Goal: Task Accomplishment & Management: Manage account settings

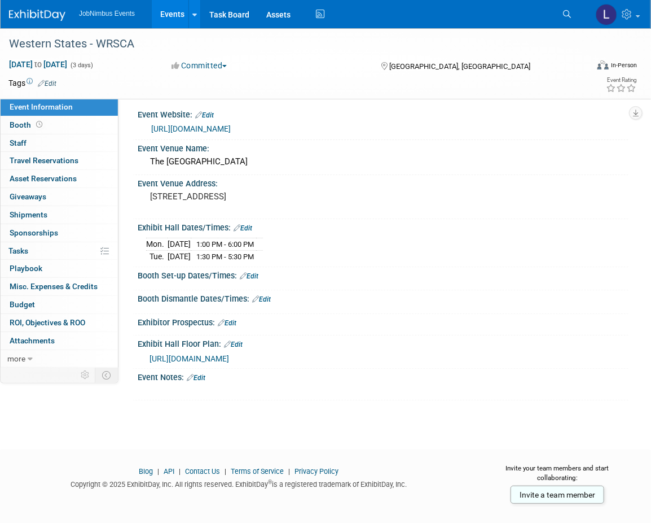
scroll to position [1, 0]
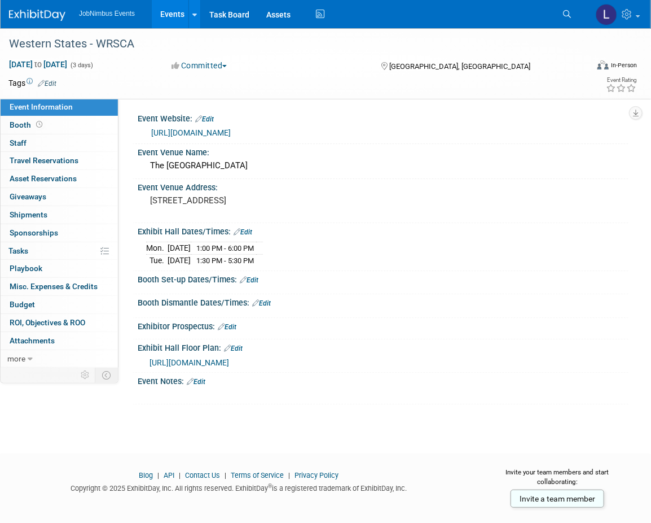
click at [253, 276] on link "Edit" at bounding box center [249, 280] width 19 height 8
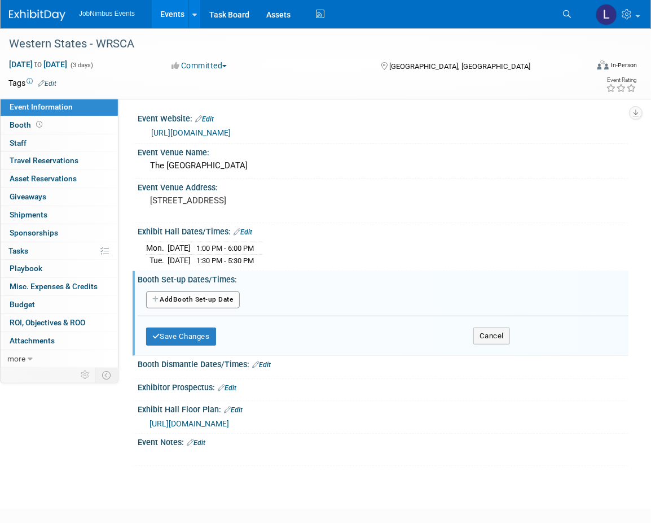
click at [220, 294] on button "Add Another Booth Set-up Date" at bounding box center [193, 299] width 94 height 17
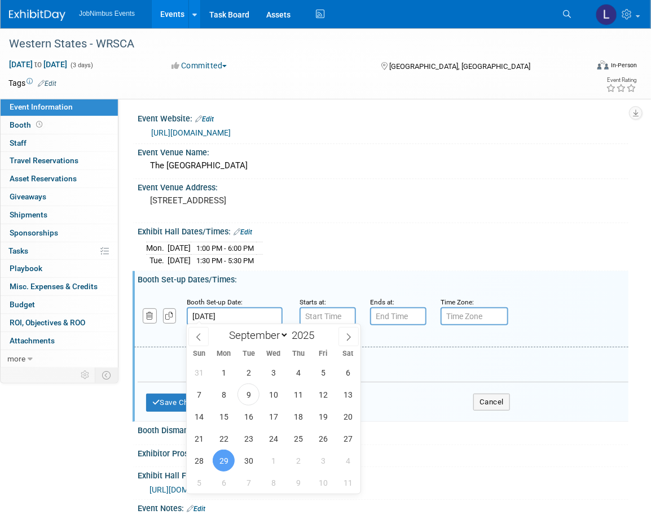
click at [213, 313] on input "Sep 29, 2025" at bounding box center [235, 316] width 96 height 18
click at [199, 456] on span "28" at bounding box center [199, 460] width 22 height 22
type input "Sep 28, 2025"
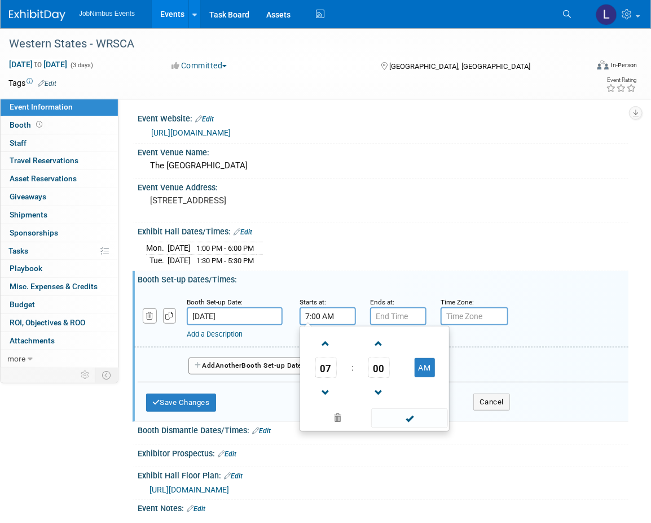
click at [329, 316] on input "7:00 AM" at bounding box center [328, 316] width 56 height 18
click at [326, 349] on span at bounding box center [326, 344] width 20 height 20
type input "8:00 AM"
click at [398, 417] on span at bounding box center [409, 418] width 76 height 20
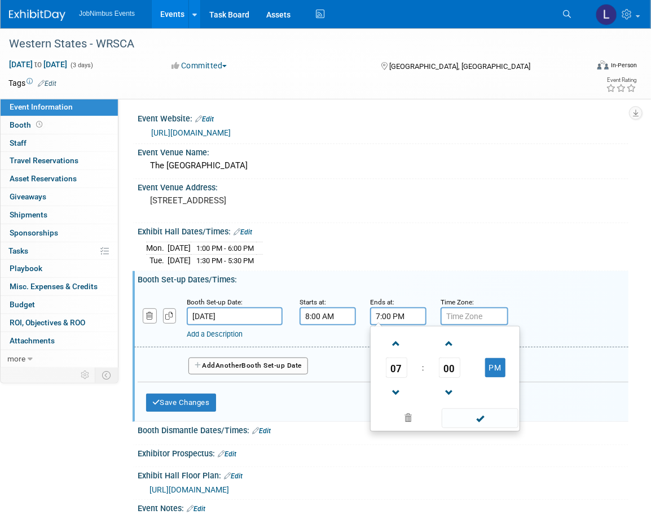
click at [390, 309] on input "7:00 PM" at bounding box center [398, 316] width 56 height 18
click at [396, 387] on span at bounding box center [397, 393] width 20 height 20
click at [493, 372] on button "PM" at bounding box center [495, 367] width 20 height 19
click at [498, 362] on button "AM" at bounding box center [495, 367] width 20 height 19
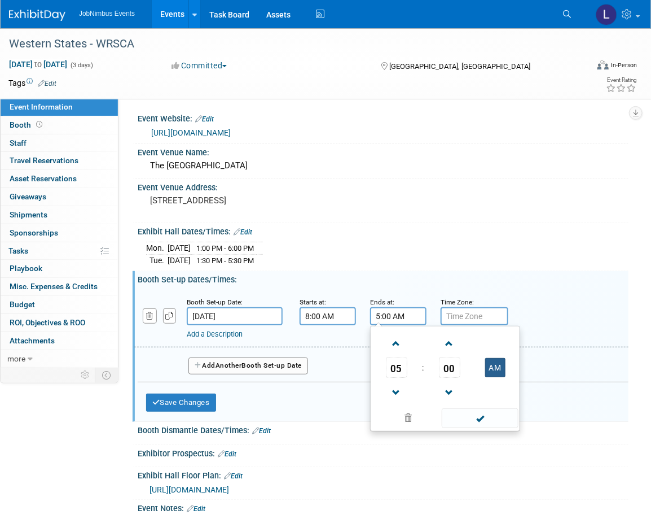
type input "5:00 PM"
click at [486, 406] on td at bounding box center [479, 417] width 76 height 22
click at [483, 414] on span at bounding box center [480, 418] width 76 height 20
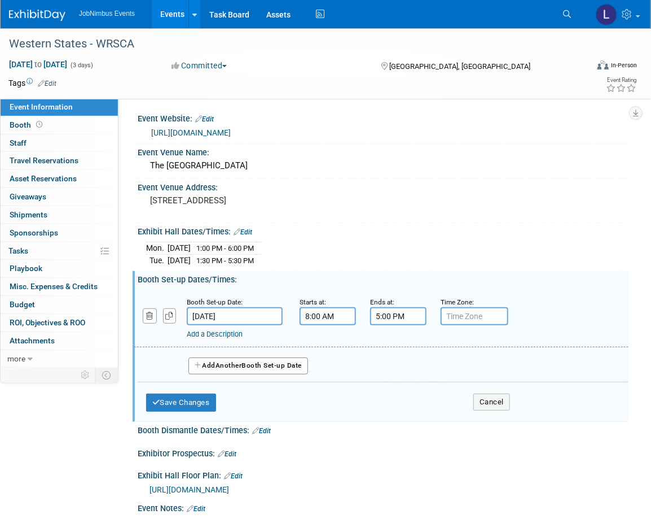
click at [269, 366] on button "Add Another Booth Set-up Date" at bounding box center [249, 365] width 120 height 17
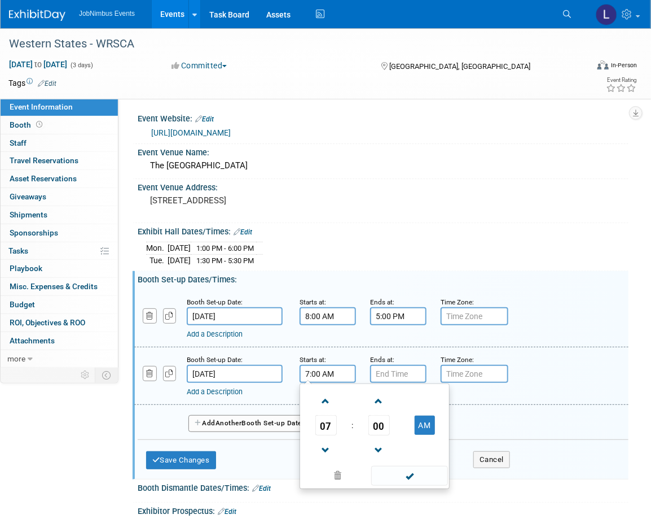
click at [343, 374] on input "7:00 AM" at bounding box center [328, 374] width 56 height 18
click at [325, 452] on span at bounding box center [326, 450] width 20 height 20
click at [330, 399] on span at bounding box center [326, 401] width 20 height 20
type input "8:00 AM"
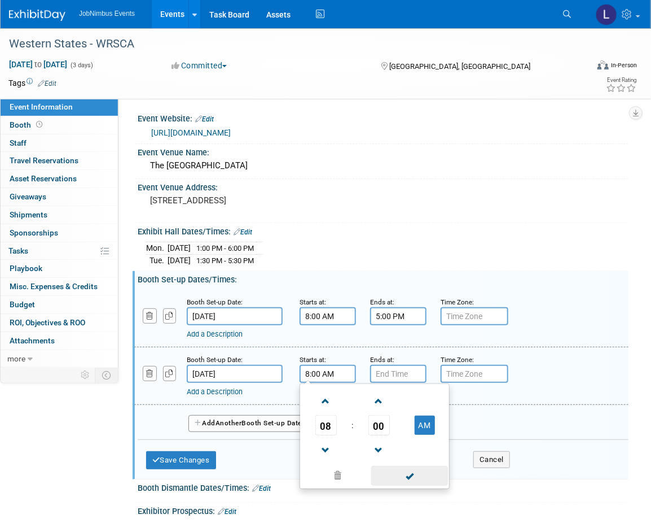
click at [416, 469] on span at bounding box center [409, 476] width 76 height 20
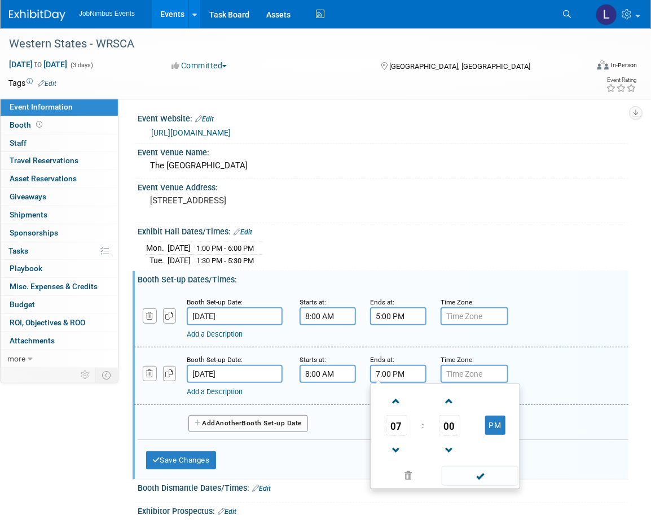
click at [402, 371] on input "7:00 PM" at bounding box center [398, 374] width 56 height 18
click at [397, 447] on span at bounding box center [397, 450] width 20 height 20
drag, startPoint x: 401, startPoint y: 424, endPoint x: 380, endPoint y: 423, distance: 20.3
click at [380, 423] on td "06" at bounding box center [396, 425] width 47 height 20
click at [396, 403] on span at bounding box center [397, 401] width 20 height 20
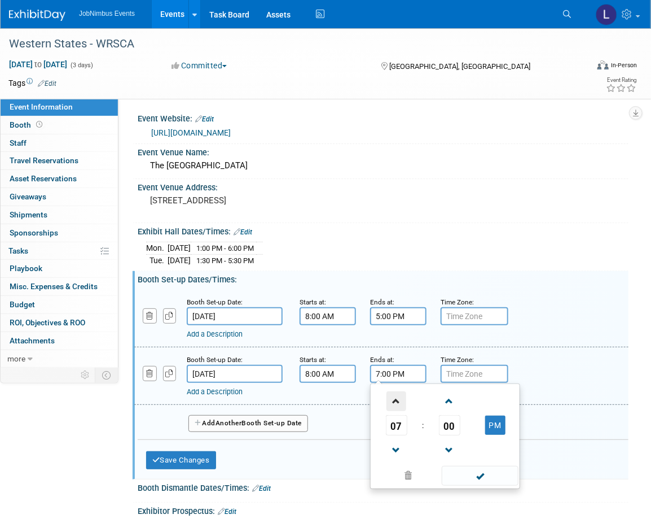
click at [396, 403] on span at bounding box center [397, 401] width 20 height 20
click at [493, 424] on button "PM" at bounding box center [495, 424] width 20 height 19
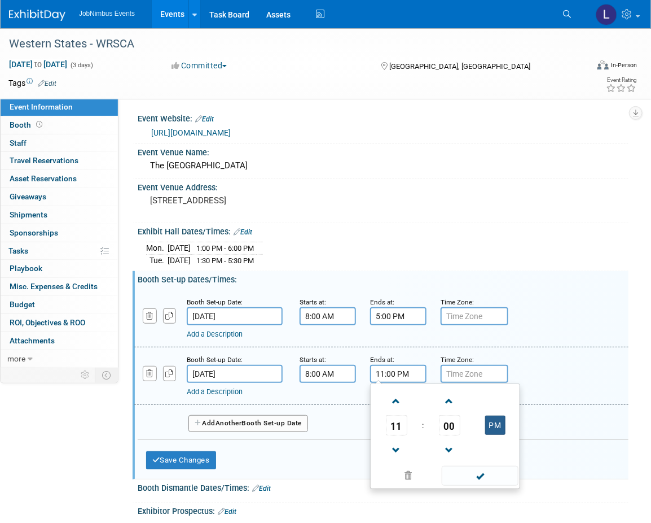
type input "11:00 AM"
click at [492, 474] on span at bounding box center [480, 476] width 76 height 20
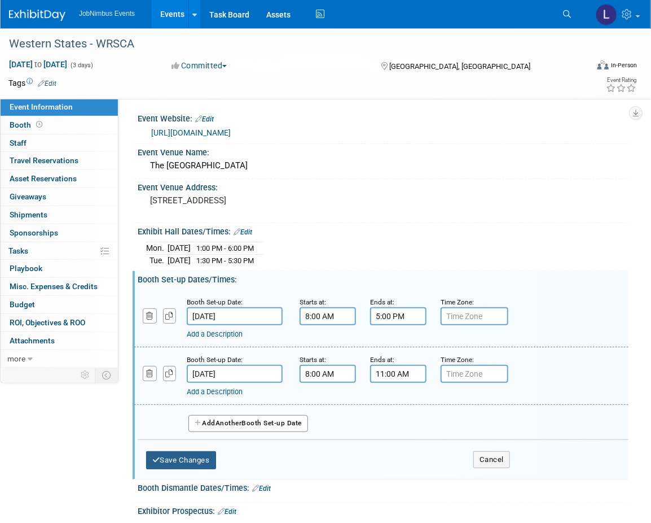
click at [190, 456] on button "Save Changes" at bounding box center [181, 460] width 70 height 18
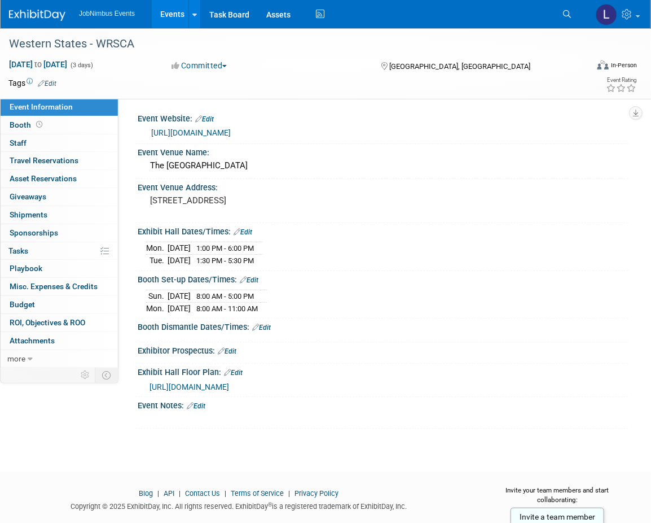
click at [266, 326] on link "Edit" at bounding box center [261, 327] width 19 height 8
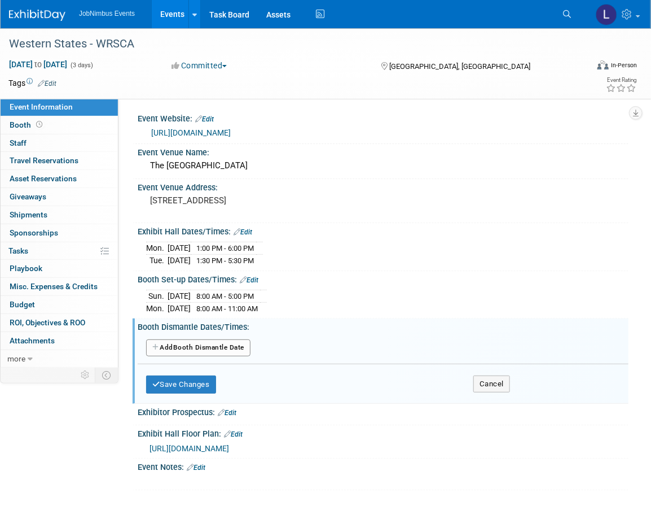
click at [215, 344] on button "Add Another Booth Dismantle Date" at bounding box center [198, 347] width 104 height 17
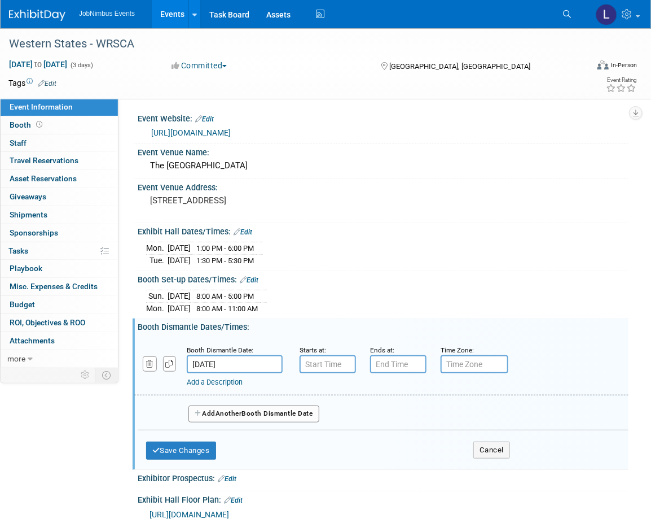
click at [242, 363] on input "[DATE]" at bounding box center [235, 364] width 96 height 18
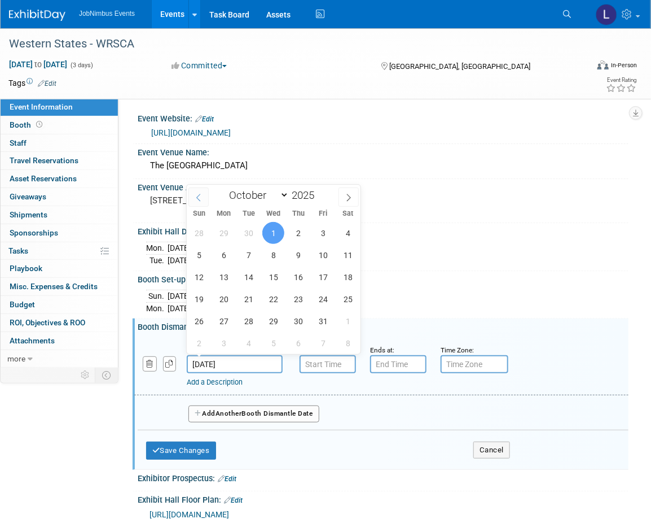
click at [200, 196] on icon at bounding box center [199, 198] width 8 height 8
select select "8"
click at [249, 313] on span "30" at bounding box center [249, 321] width 22 height 22
type input "Sep 30, 2025"
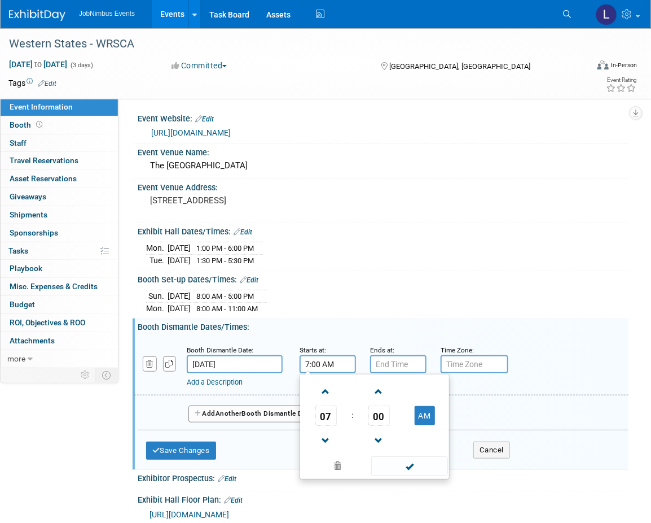
click at [343, 361] on input "7:00 AM" at bounding box center [328, 364] width 56 height 18
click at [333, 431] on span at bounding box center [326, 441] width 20 height 20
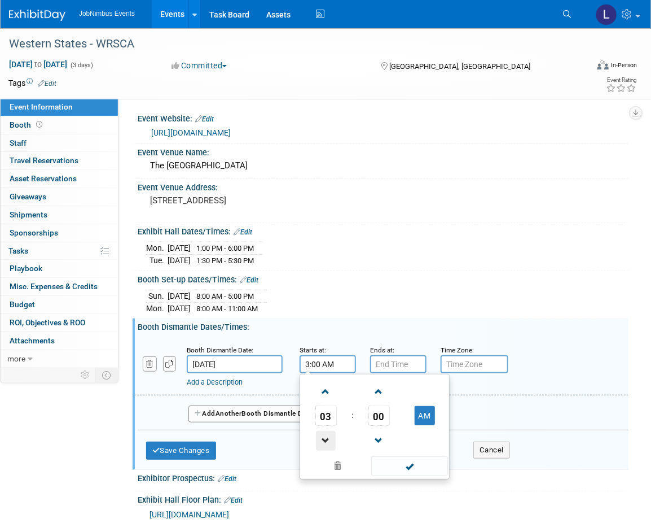
click at [333, 431] on span at bounding box center [326, 441] width 20 height 20
click at [431, 419] on button "AM" at bounding box center [425, 415] width 20 height 19
click at [319, 435] on span at bounding box center [326, 441] width 20 height 20
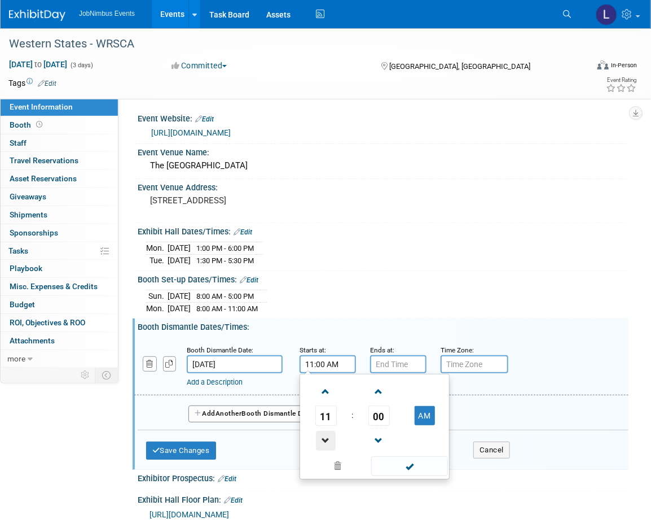
click at [319, 435] on span at bounding box center [326, 441] width 20 height 20
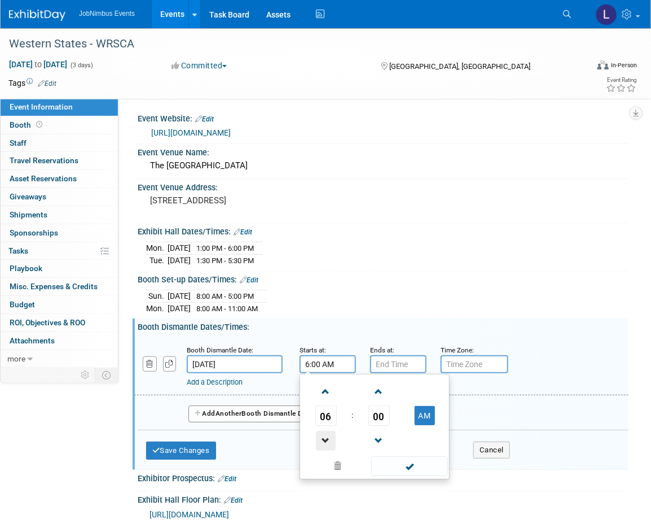
click at [319, 435] on span at bounding box center [326, 441] width 20 height 20
click at [434, 416] on button "AM" at bounding box center [425, 415] width 20 height 19
click at [386, 431] on span at bounding box center [379, 441] width 20 height 20
click at [385, 431] on span at bounding box center [379, 441] width 20 height 20
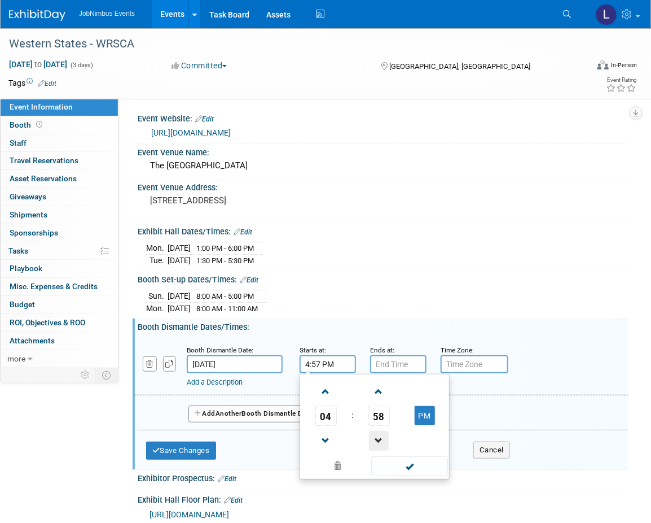
click at [385, 431] on span at bounding box center [379, 441] width 20 height 20
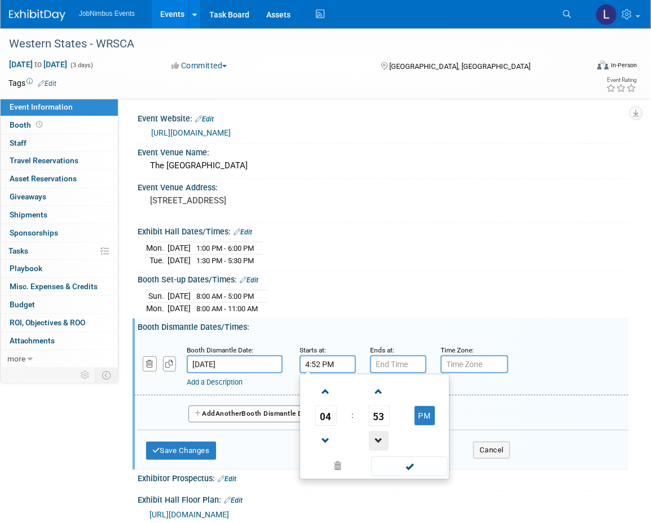
click at [385, 431] on span at bounding box center [379, 441] width 20 height 20
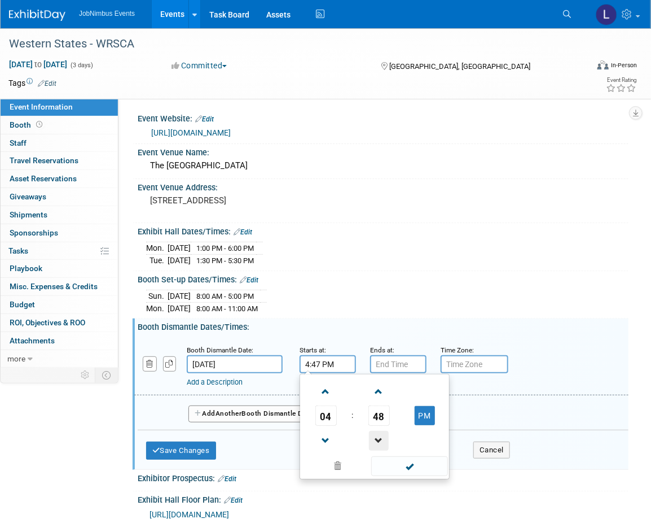
click at [385, 431] on span at bounding box center [379, 441] width 20 height 20
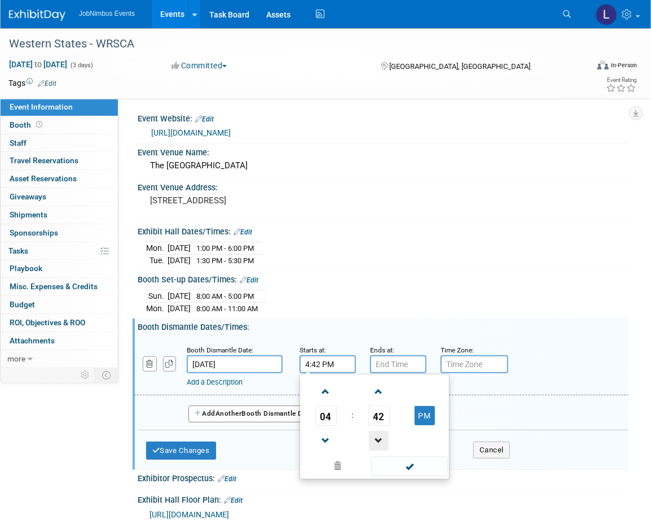
click at [385, 431] on span at bounding box center [379, 441] width 20 height 20
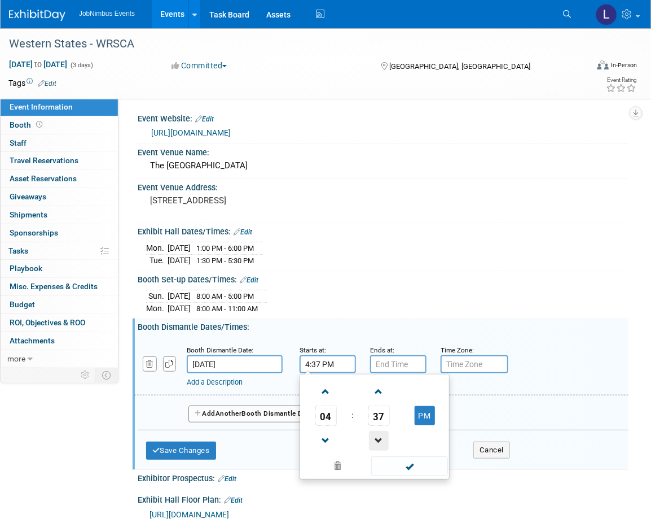
click at [385, 431] on span at bounding box center [379, 441] width 20 height 20
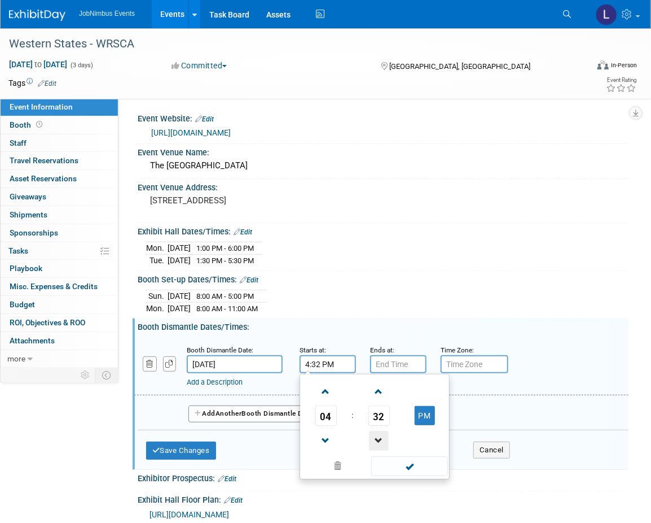
click at [385, 431] on span at bounding box center [379, 441] width 20 height 20
click at [318, 392] on span at bounding box center [326, 392] width 20 height 20
type input "5:30 PM"
click at [406, 461] on span at bounding box center [409, 466] width 76 height 20
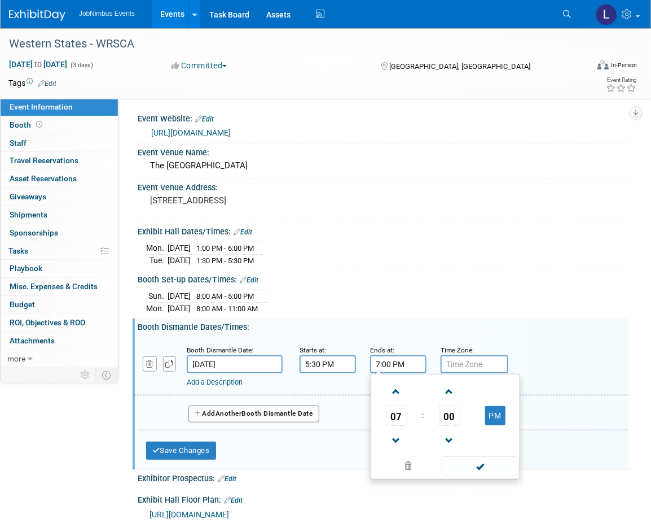
click at [409, 360] on input "7:00 PM" at bounding box center [398, 364] width 56 height 18
click at [392, 439] on span at bounding box center [397, 441] width 20 height 20
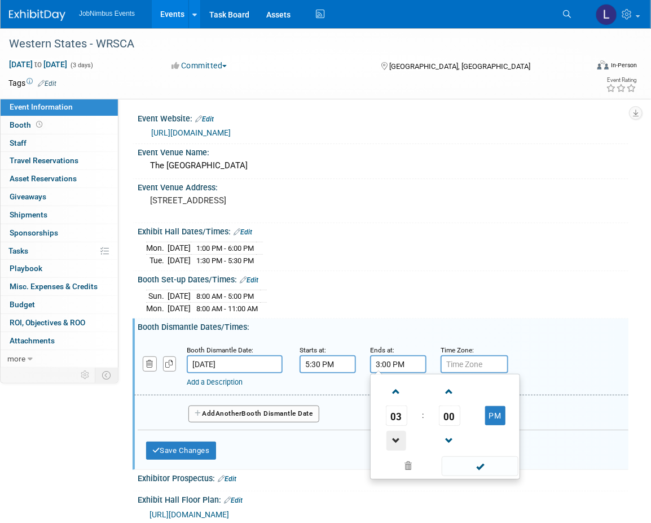
click at [392, 439] on span at bounding box center [397, 441] width 20 height 20
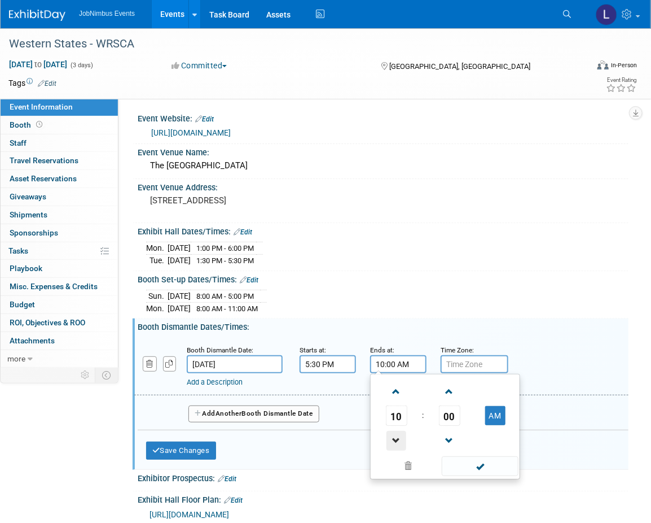
click at [392, 439] on span at bounding box center [397, 441] width 20 height 20
click at [398, 387] on span at bounding box center [397, 392] width 20 height 20
click at [491, 415] on button "AM" at bounding box center [495, 415] width 20 height 19
type input "10:00 PM"
click at [485, 463] on span at bounding box center [480, 466] width 76 height 20
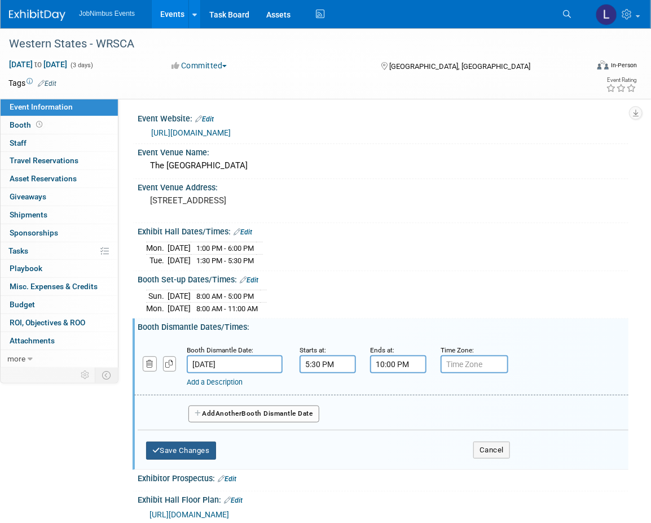
click at [189, 444] on button "Save Changes" at bounding box center [181, 450] width 70 height 18
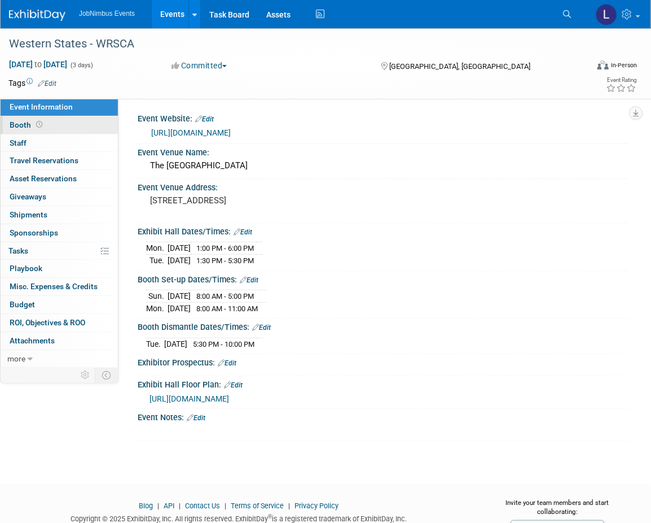
click at [41, 126] on span at bounding box center [39, 124] width 11 height 8
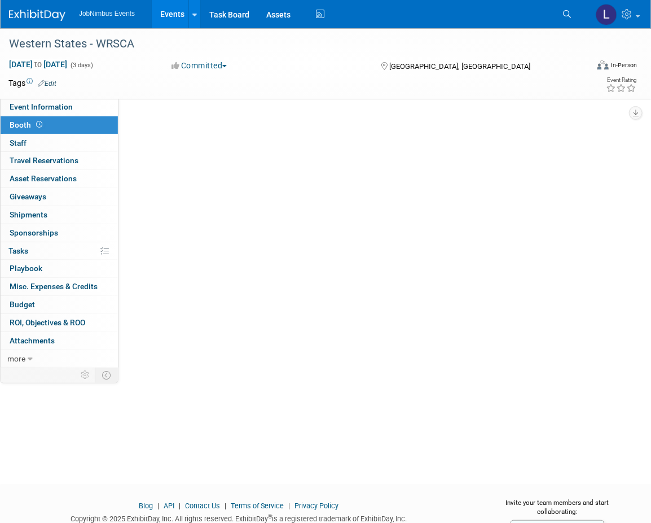
scroll to position [0, 0]
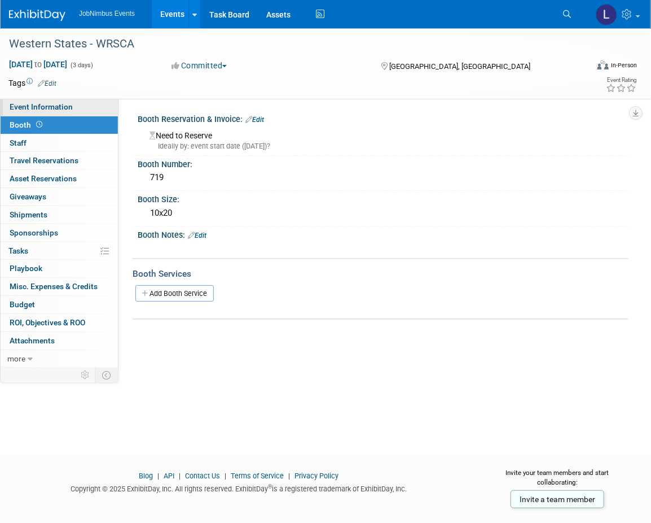
click at [53, 109] on span "Event Information" at bounding box center [41, 106] width 63 height 9
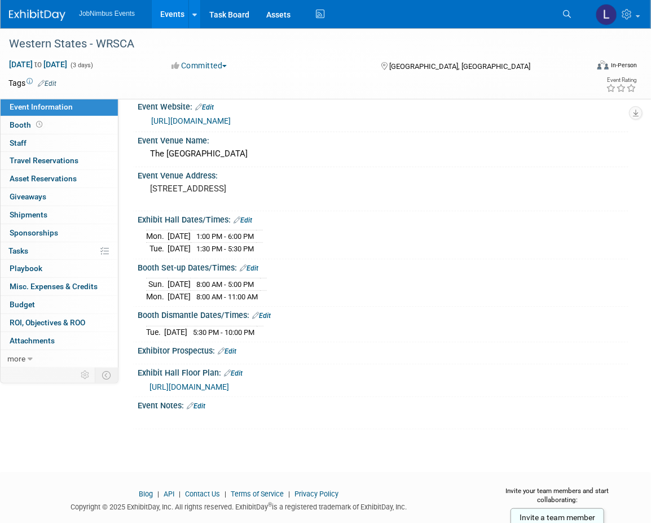
scroll to position [14, 0]
click at [229, 386] on span "https://s23.a2zinc.net/clients/wsrca/2025/Public/EventMap.aspx?shMode=E&ID=947" at bounding box center [190, 385] width 80 height 9
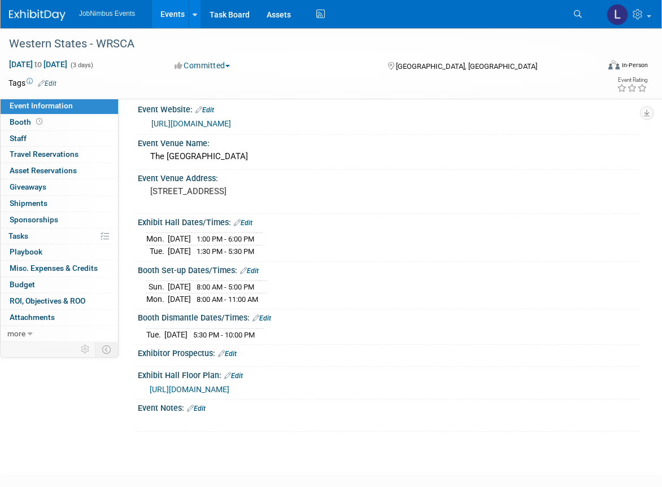
scroll to position [12, 0]
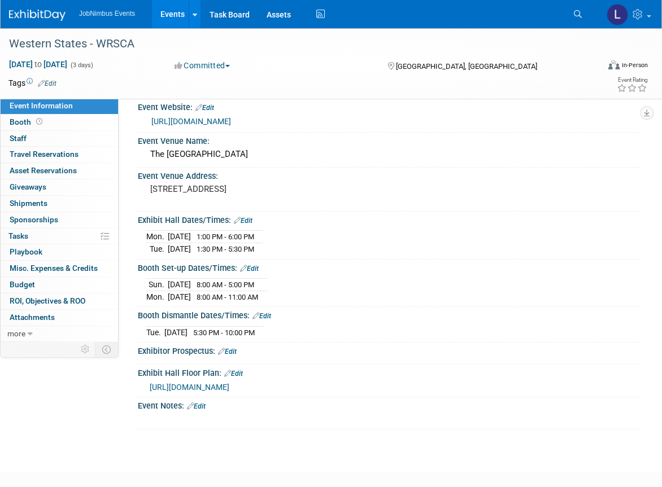
click at [54, 102] on span "Event Information" at bounding box center [41, 105] width 63 height 9
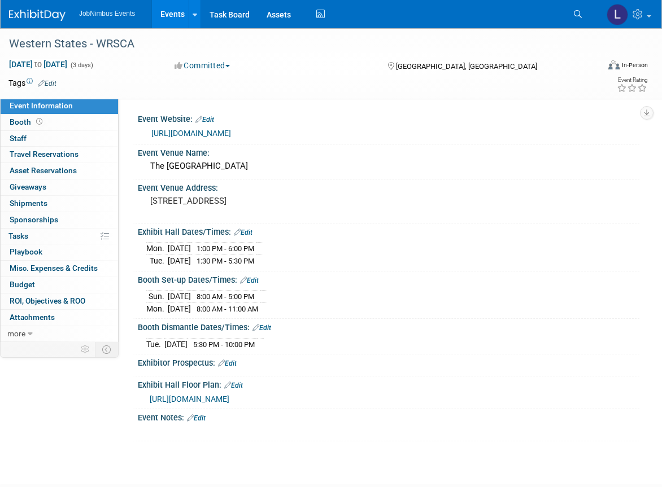
click at [167, 19] on link "Events" at bounding box center [172, 14] width 41 height 28
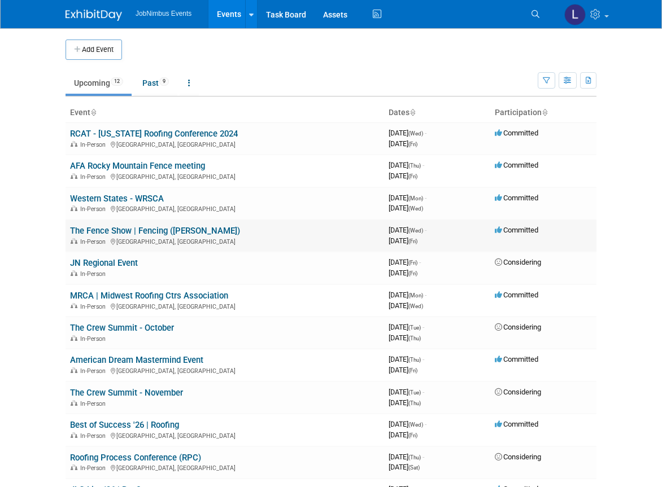
click at [149, 226] on link "The Fence Show | Fencing ([PERSON_NAME])" at bounding box center [155, 231] width 170 height 10
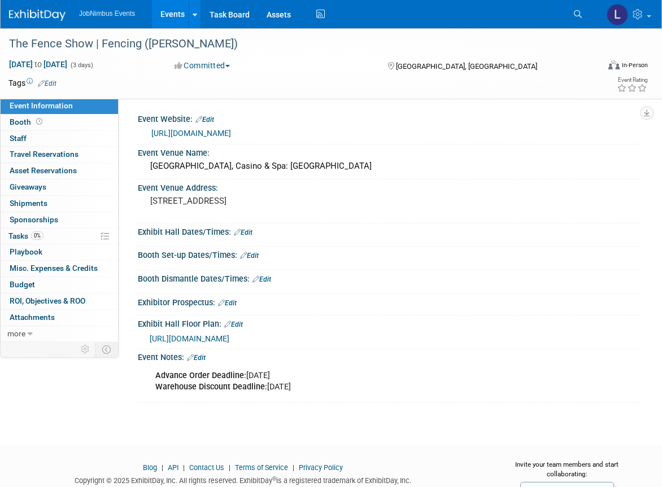
click at [217, 131] on link "[URL][DOMAIN_NAME]" at bounding box center [191, 133] width 80 height 9
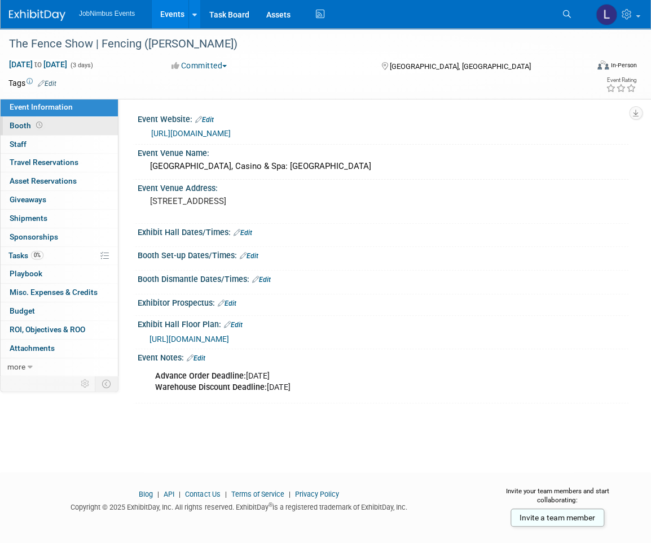
click at [47, 123] on link "Booth" at bounding box center [59, 126] width 117 height 18
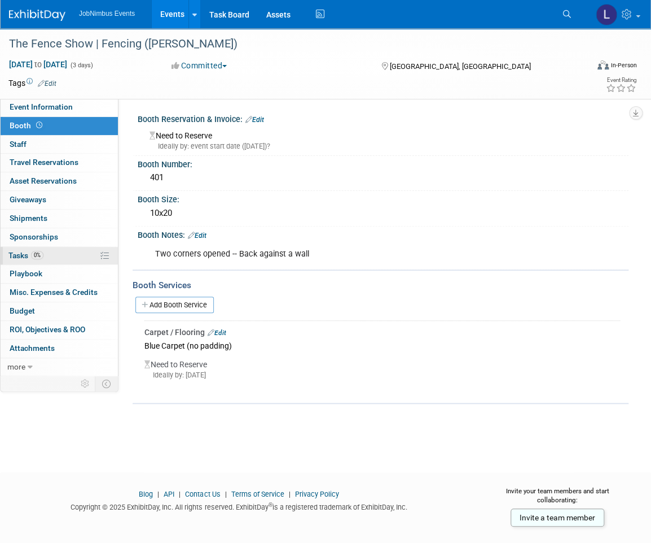
click at [68, 253] on link "0% Tasks 0%" at bounding box center [59, 256] width 117 height 18
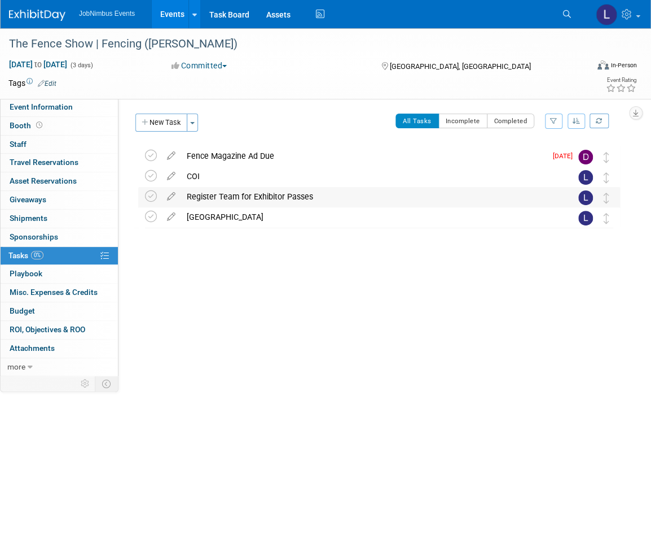
click at [326, 195] on div "Register Team for Exhibitor Passes" at bounding box center [368, 196] width 375 height 19
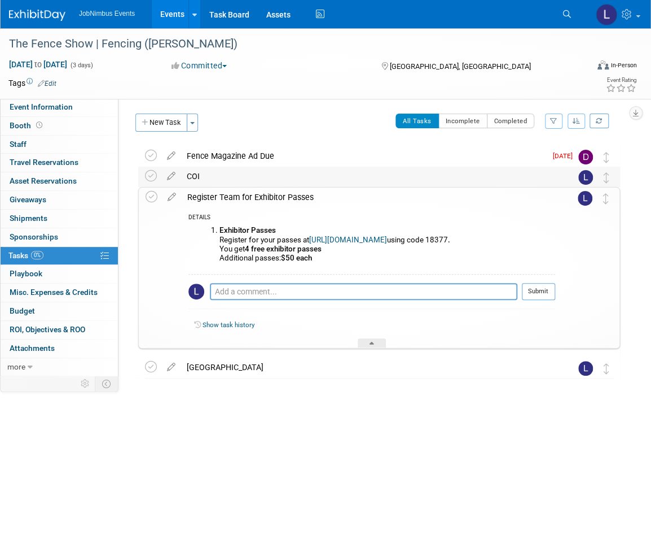
click at [275, 178] on div "COI" at bounding box center [368, 176] width 375 height 19
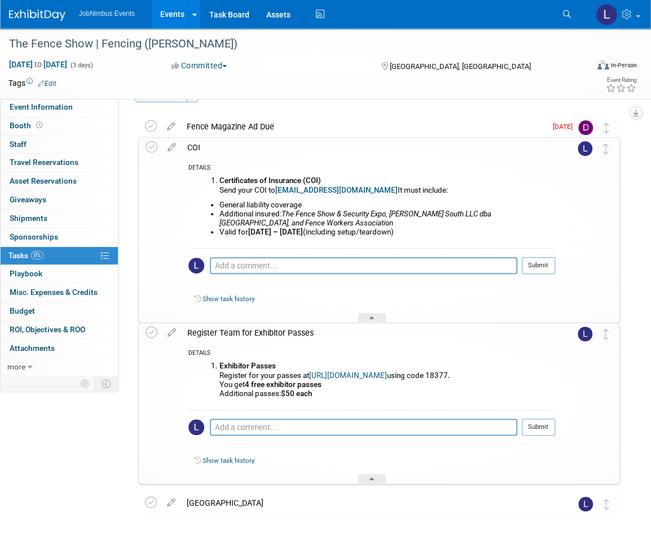
scroll to position [68, 0]
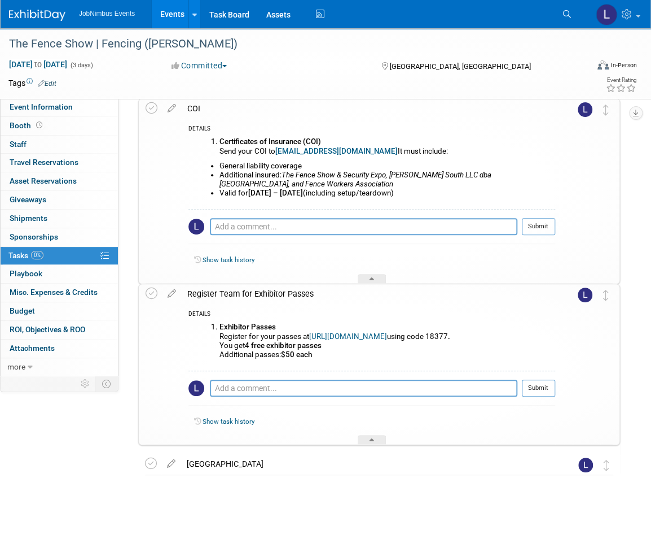
click at [384, 337] on link "[URL][DOMAIN_NAME]" at bounding box center [348, 336] width 78 height 8
click at [28, 364] on icon at bounding box center [30, 367] width 5 height 8
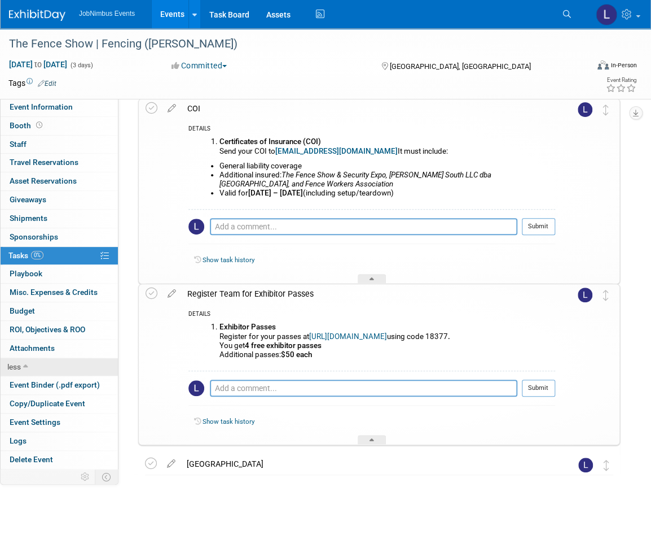
click at [28, 364] on icon at bounding box center [25, 367] width 5 height 8
